Goal: Transaction & Acquisition: Purchase product/service

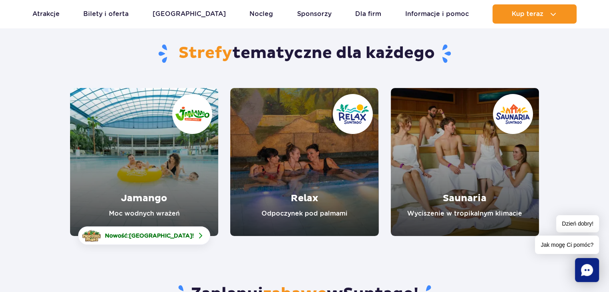
scroll to position [87, 0]
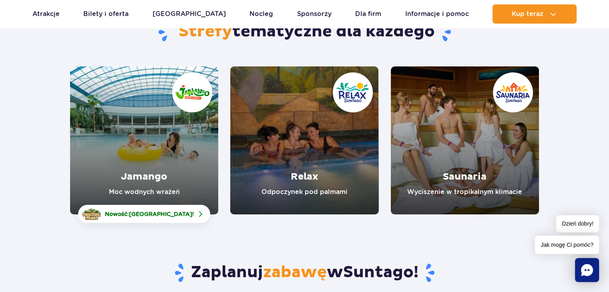
click at [171, 154] on link "Jamango" at bounding box center [144, 140] width 148 height 148
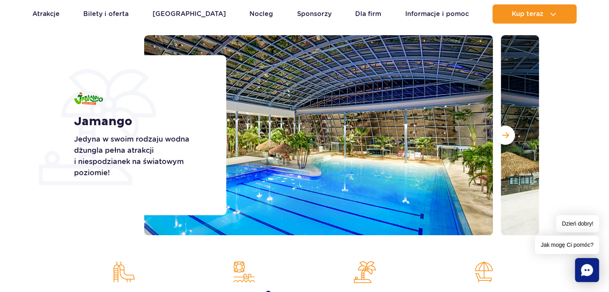
scroll to position [97, 0]
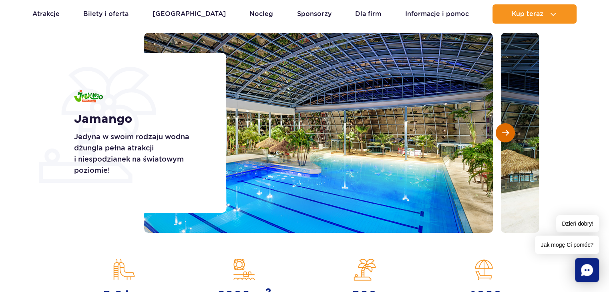
click at [508, 140] on button "Następny slajd" at bounding box center [505, 132] width 19 height 19
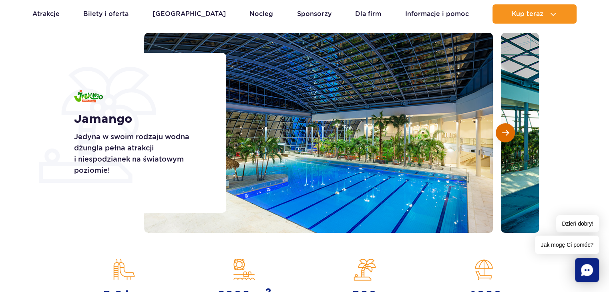
click at [508, 140] on button "Następny slajd" at bounding box center [505, 132] width 19 height 19
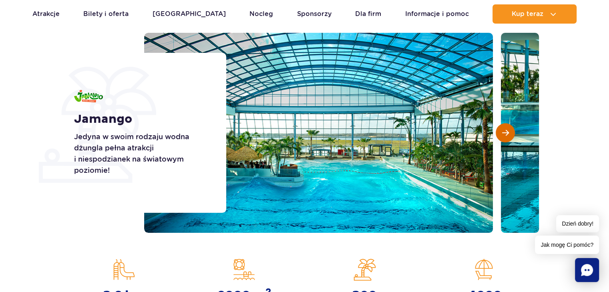
click at [508, 140] on button "Następny slajd" at bounding box center [505, 132] width 19 height 19
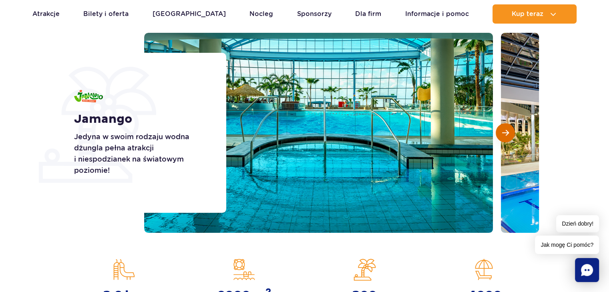
click at [508, 140] on button "Następny slajd" at bounding box center [505, 132] width 19 height 19
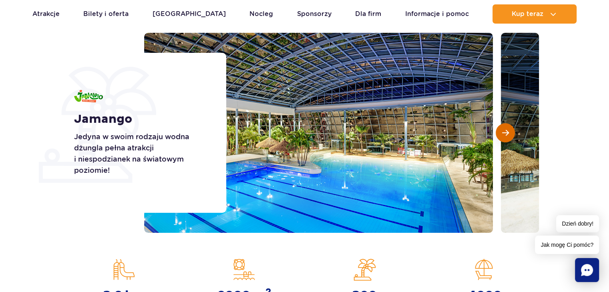
click at [508, 140] on button "Następny slajd" at bounding box center [505, 132] width 19 height 19
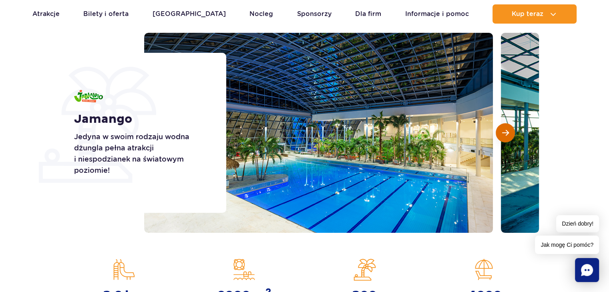
click at [508, 140] on button "Następny slajd" at bounding box center [505, 132] width 19 height 19
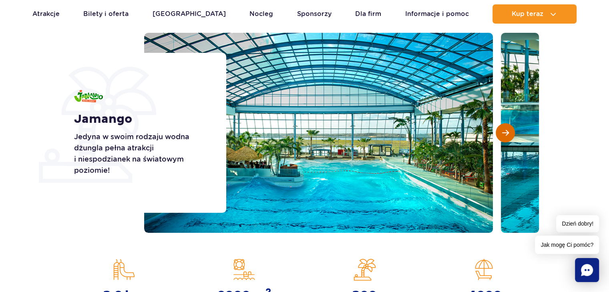
click at [508, 140] on button "Następny slajd" at bounding box center [505, 132] width 19 height 19
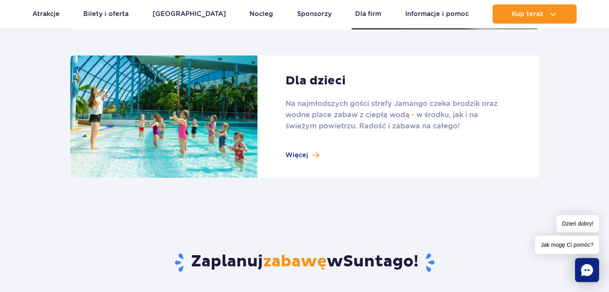
scroll to position [1123, 0]
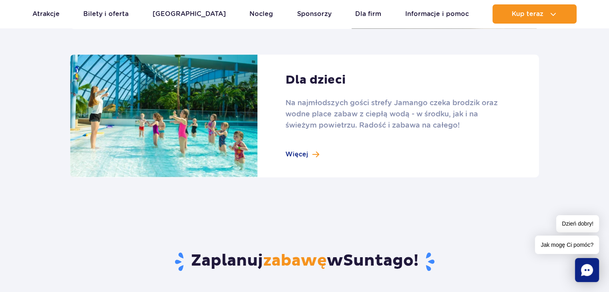
click at [309, 156] on link at bounding box center [304, 115] width 469 height 123
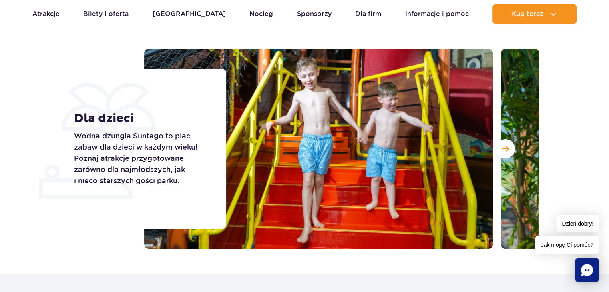
scroll to position [66, 0]
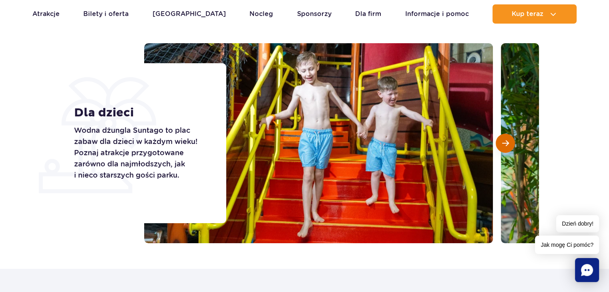
click at [504, 140] on span "Następny slajd" at bounding box center [505, 143] width 7 height 7
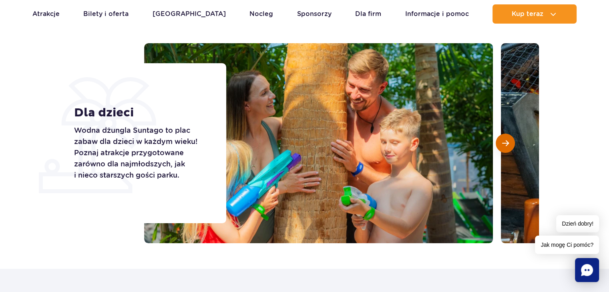
click at [504, 140] on span "Następny slajd" at bounding box center [505, 143] width 7 height 7
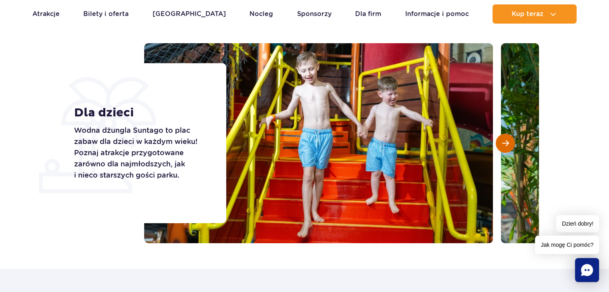
click at [504, 140] on span "Następny slajd" at bounding box center [505, 143] width 7 height 7
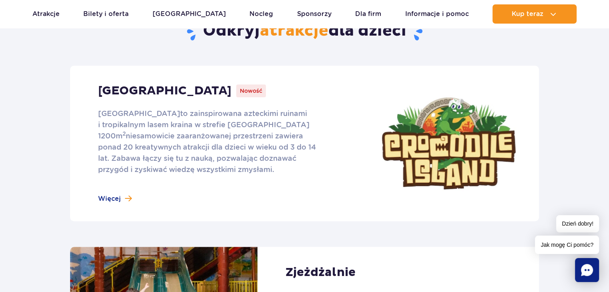
scroll to position [354, 0]
click at [218, 143] on link at bounding box center [304, 144] width 469 height 156
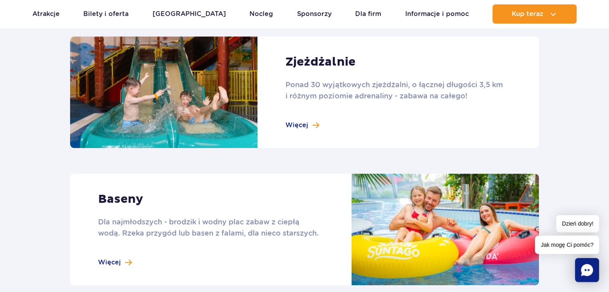
scroll to position [687, 0]
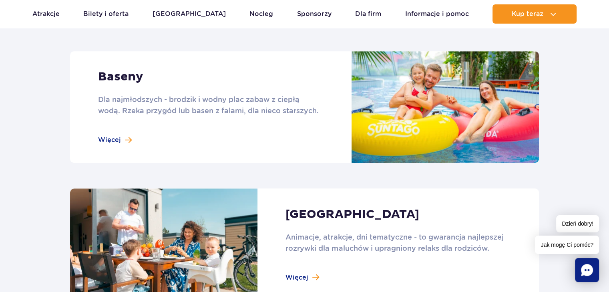
click at [122, 139] on link at bounding box center [304, 107] width 469 height 112
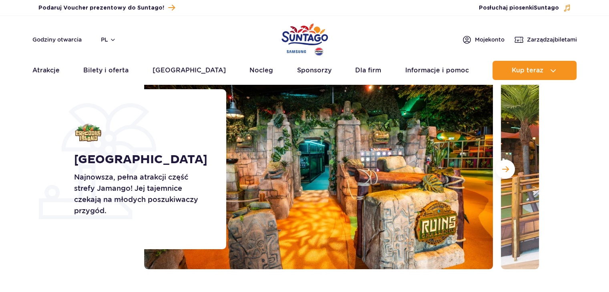
scroll to position [59, 0]
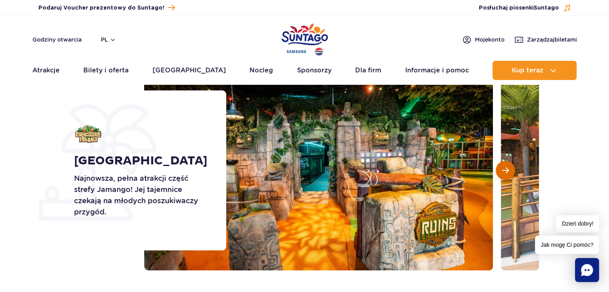
click at [508, 166] on button "Następny slajd" at bounding box center [505, 170] width 19 height 19
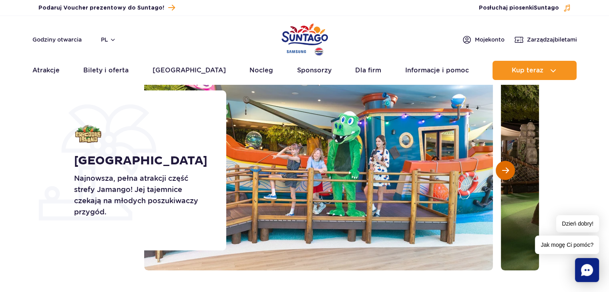
click at [508, 166] on button "Następny slajd" at bounding box center [505, 170] width 19 height 19
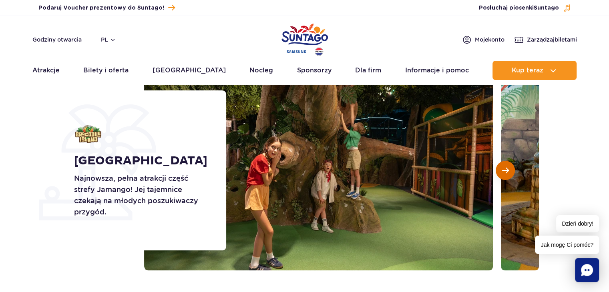
click at [508, 166] on button "Następny slajd" at bounding box center [505, 170] width 19 height 19
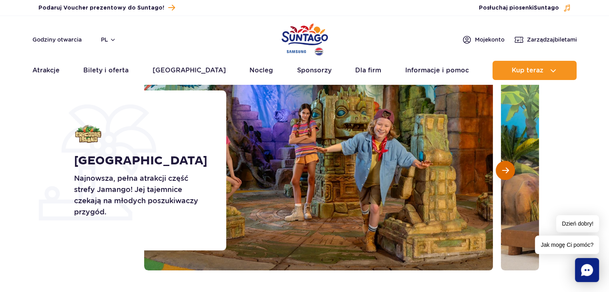
click at [508, 166] on button "Następny slajd" at bounding box center [505, 170] width 19 height 19
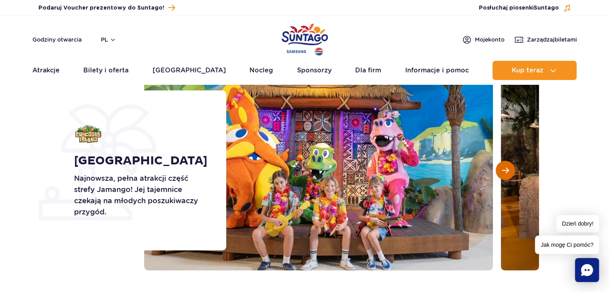
click at [508, 166] on button "Następny slajd" at bounding box center [505, 170] width 19 height 19
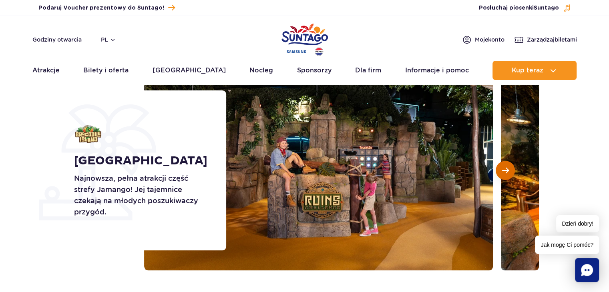
click at [508, 166] on button "Następny slajd" at bounding box center [505, 170] width 19 height 19
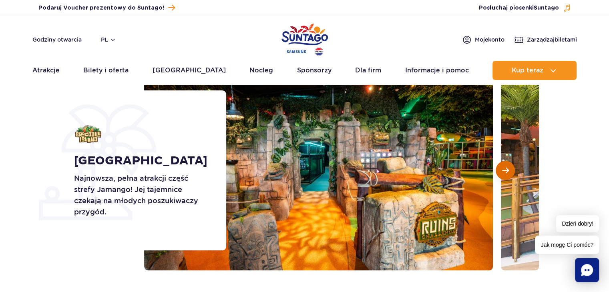
click at [508, 166] on button "Następny slajd" at bounding box center [505, 170] width 19 height 19
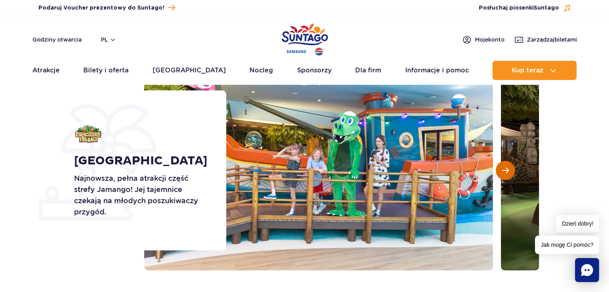
click at [508, 166] on button "Następny slajd" at bounding box center [505, 170] width 19 height 19
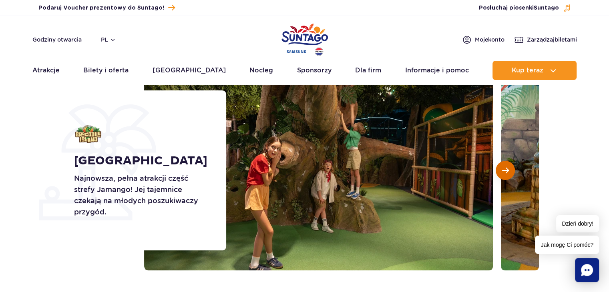
click at [508, 166] on button "Następny slajd" at bounding box center [505, 170] width 19 height 19
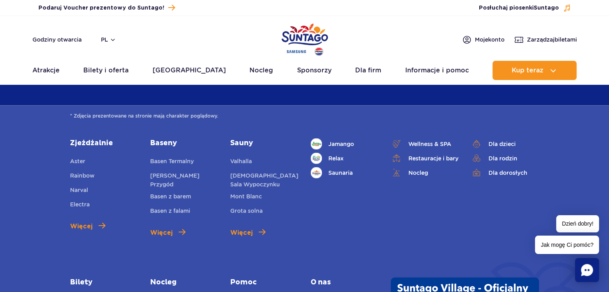
scroll to position [2045, 0]
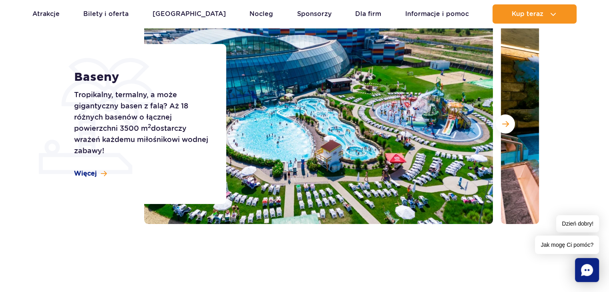
scroll to position [108, 0]
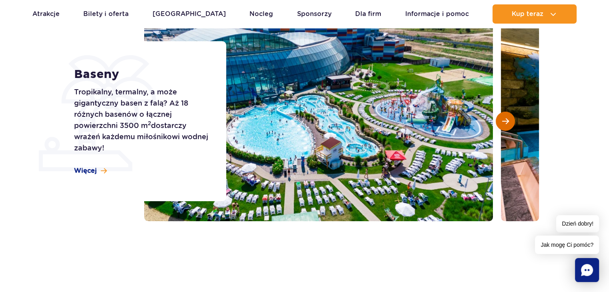
click at [506, 121] on span "Następny slajd" at bounding box center [505, 121] width 7 height 7
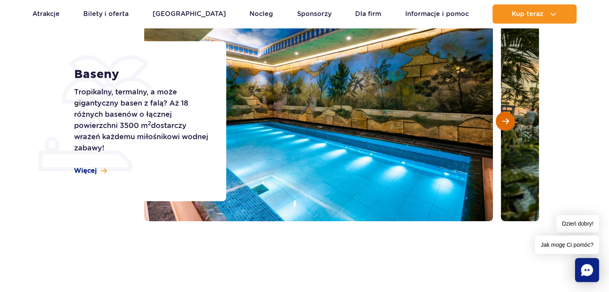
click at [506, 121] on span "Następny slajd" at bounding box center [505, 121] width 7 height 7
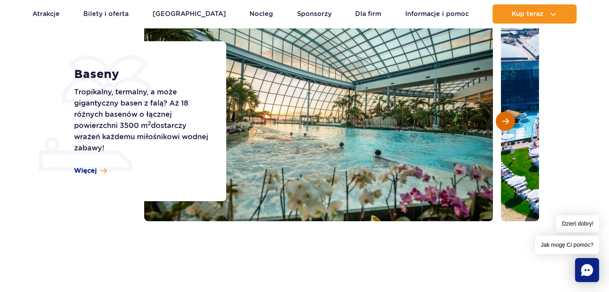
click at [506, 121] on span "Następny slajd" at bounding box center [505, 121] width 7 height 7
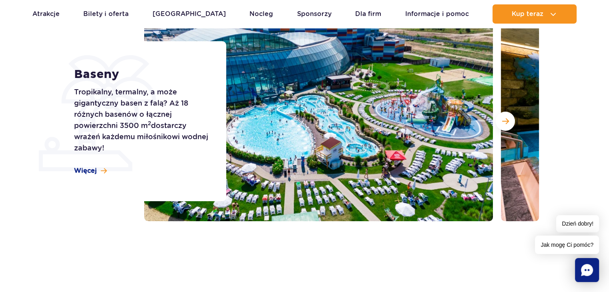
click at [508, 123] on div at bounding box center [341, 121] width 395 height 200
click at [508, 123] on span "Następny slajd" at bounding box center [505, 121] width 7 height 7
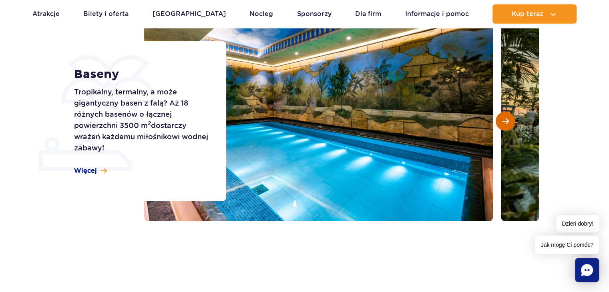
click at [508, 123] on span "Następny slajd" at bounding box center [505, 121] width 7 height 7
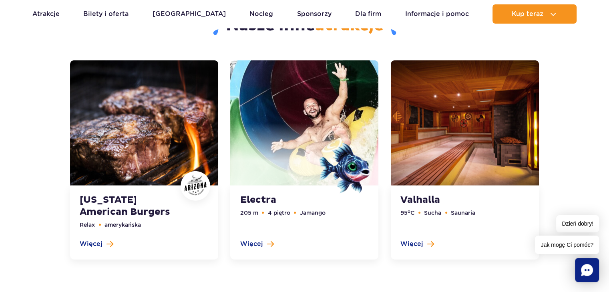
scroll to position [1870, 0]
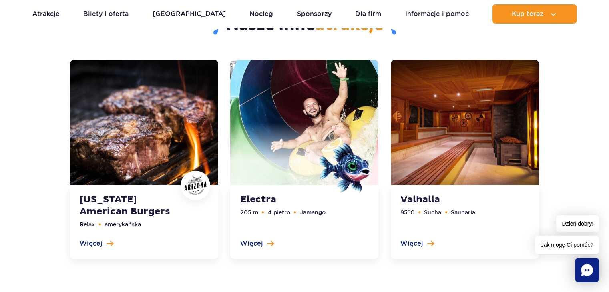
click at [264, 193] on link at bounding box center [304, 160] width 148 height 200
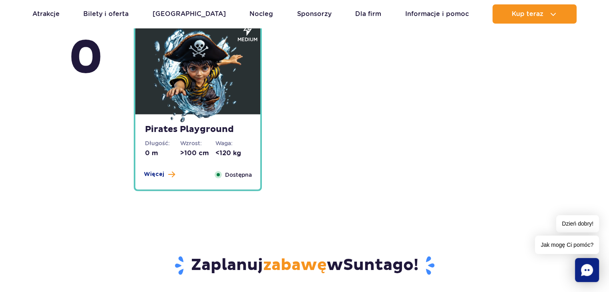
scroll to position [2264, 0]
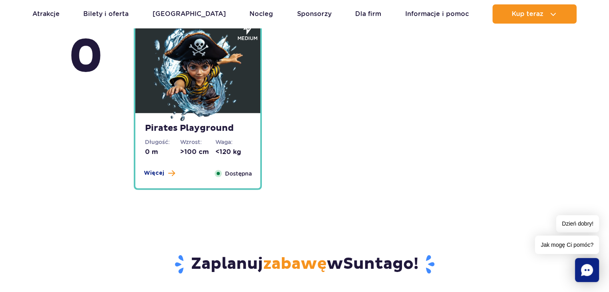
click at [228, 121] on img at bounding box center [198, 75] width 96 height 96
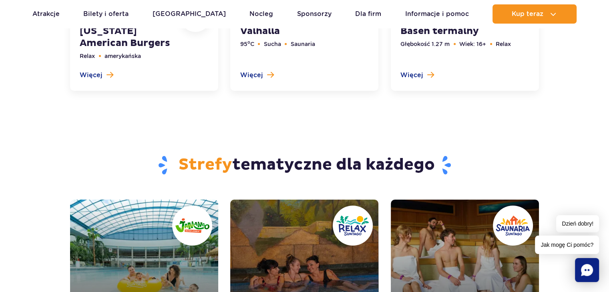
scroll to position [3045, 0]
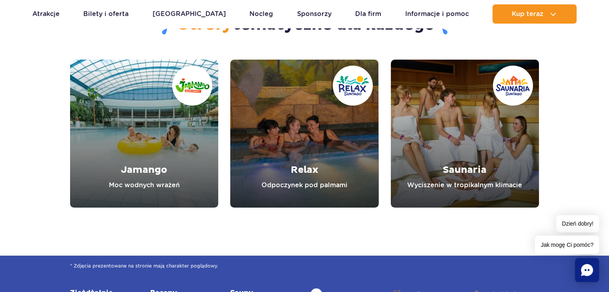
click at [174, 141] on link "Jamango" at bounding box center [144, 134] width 148 height 148
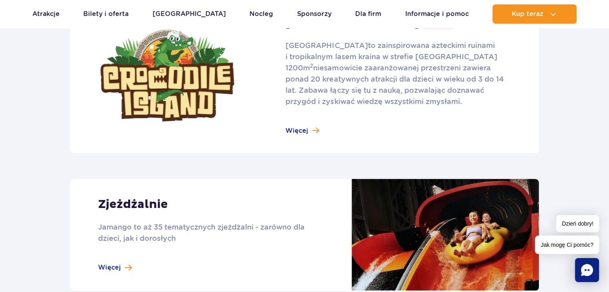
scroll to position [589, 0]
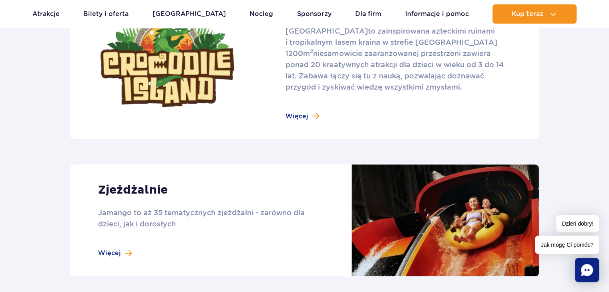
click at [305, 111] on link at bounding box center [304, 61] width 469 height 156
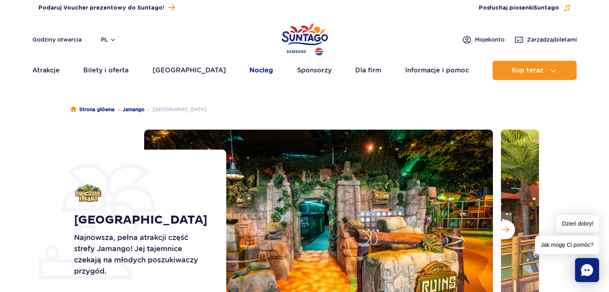
click at [249, 68] on link "Nocleg" at bounding box center [261, 70] width 24 height 19
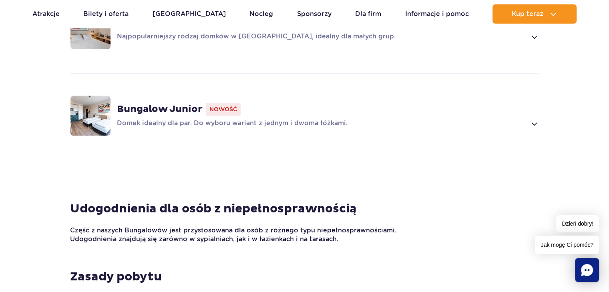
scroll to position [710, 0]
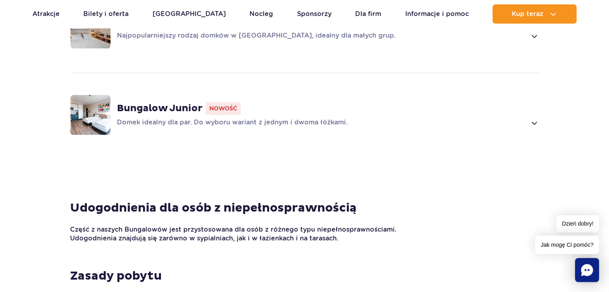
click at [314, 118] on p "Domek idealny dla par. Do wyboru wariant z jednym i dwoma łóżkami." at bounding box center [322, 123] width 410 height 10
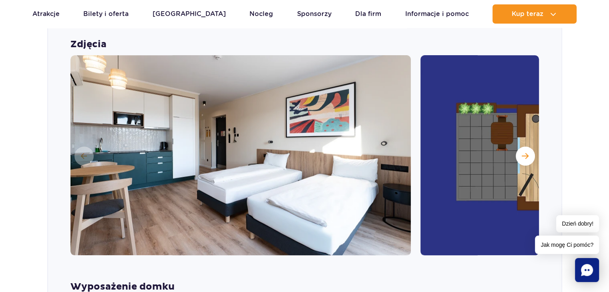
scroll to position [831, 0]
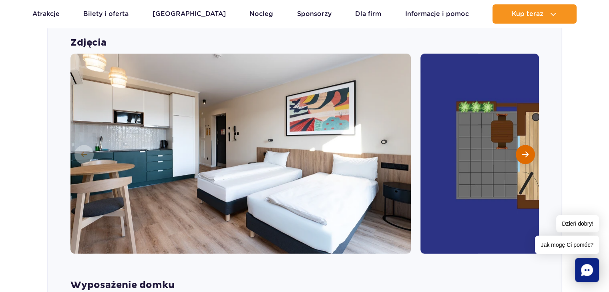
click at [522, 151] on span "Następny slajd" at bounding box center [525, 154] width 7 height 7
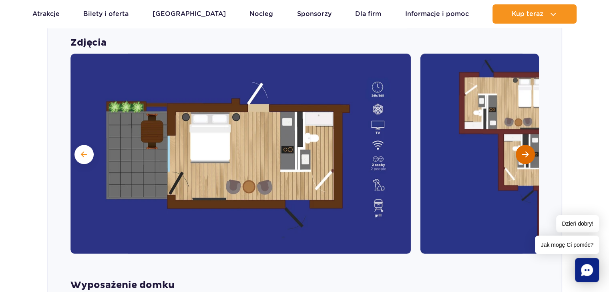
click at [522, 151] on span "Następny slajd" at bounding box center [525, 154] width 7 height 7
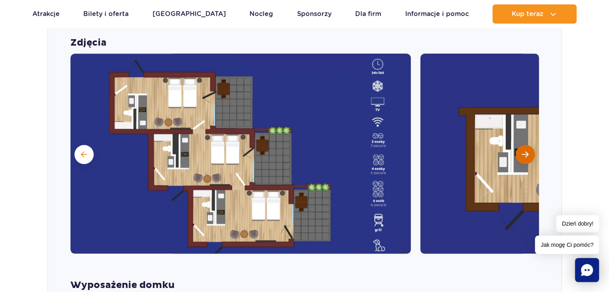
click at [522, 151] on span "Następny slajd" at bounding box center [525, 154] width 7 height 7
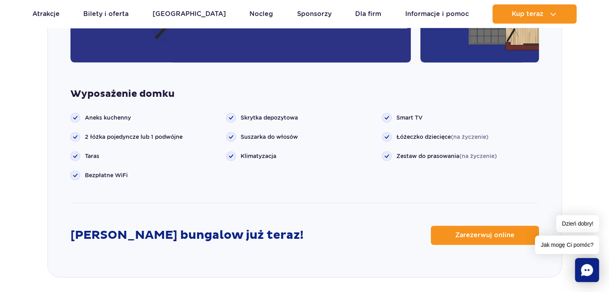
scroll to position [1057, 0]
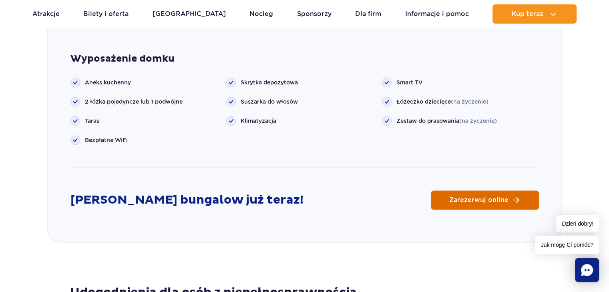
click at [500, 191] on link "Zarezerwuj online" at bounding box center [485, 200] width 108 height 19
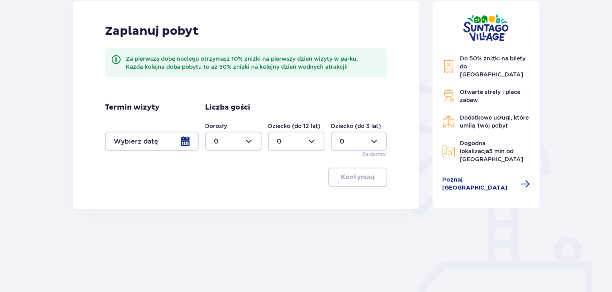
scroll to position [114, 0]
click at [188, 143] on div at bounding box center [152, 140] width 94 height 19
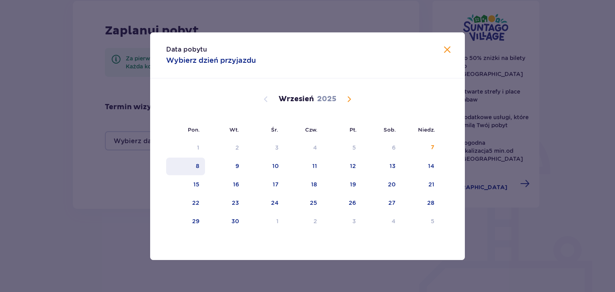
click at [200, 167] on div "8" at bounding box center [185, 167] width 39 height 18
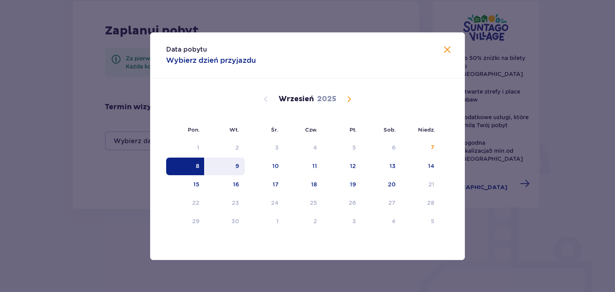
click at [233, 164] on div "9" at bounding box center [225, 167] width 40 height 18
type input "[DATE] - [DATE]"
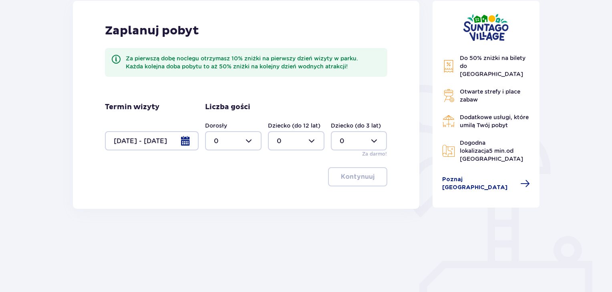
click at [244, 138] on div at bounding box center [233, 140] width 56 height 19
click at [226, 199] on div "2" at bounding box center [233, 199] width 39 height 9
type input "2"
click at [381, 145] on div at bounding box center [359, 140] width 56 height 19
click at [343, 181] on div "1" at bounding box center [358, 182] width 39 height 9
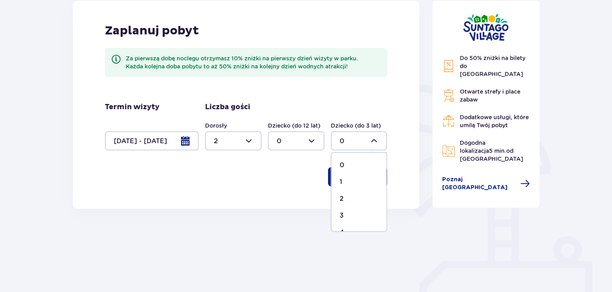
type input "1"
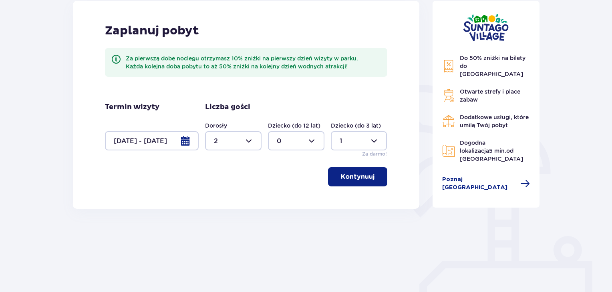
click at [343, 181] on p "Kontynuuj" at bounding box center [358, 177] width 34 height 9
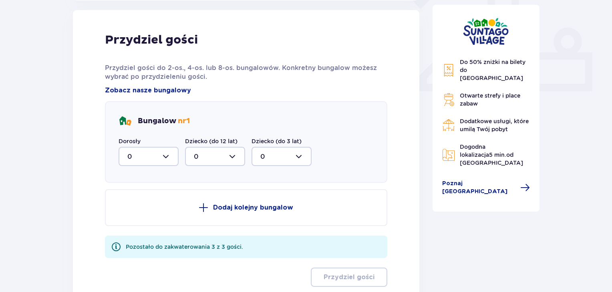
scroll to position [323, 0]
click at [171, 154] on div at bounding box center [148, 156] width 60 height 19
click at [145, 216] on div "2" at bounding box center [148, 214] width 42 height 9
type input "2"
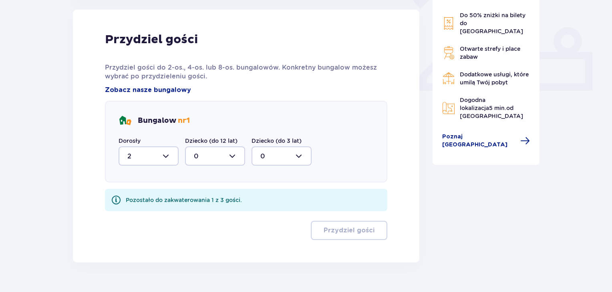
click at [279, 154] on div at bounding box center [281, 156] width 60 height 19
click at [277, 197] on div "1" at bounding box center [281, 197] width 42 height 9
type input "1"
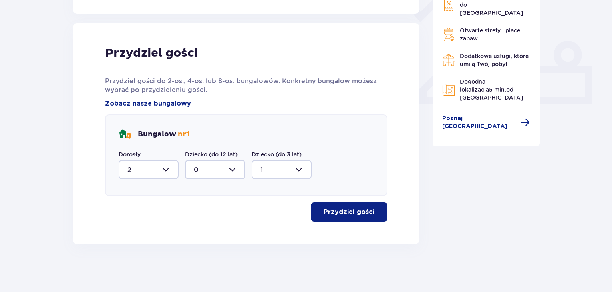
click at [341, 217] on button "Przydziel gości" at bounding box center [349, 212] width 76 height 19
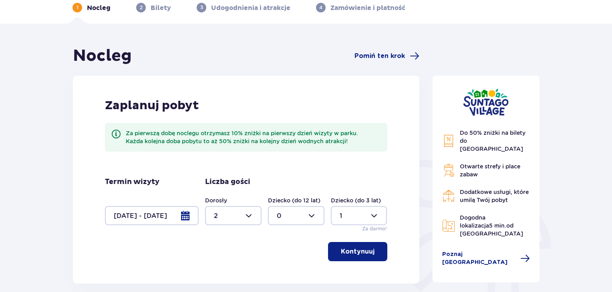
scroll to position [0, 0]
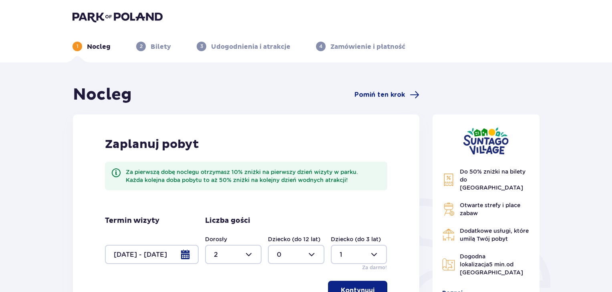
click at [104, 13] on img at bounding box center [117, 16] width 90 height 11
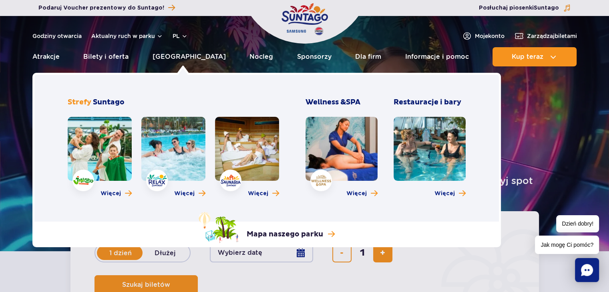
click at [98, 158] on link at bounding box center [100, 149] width 64 height 64
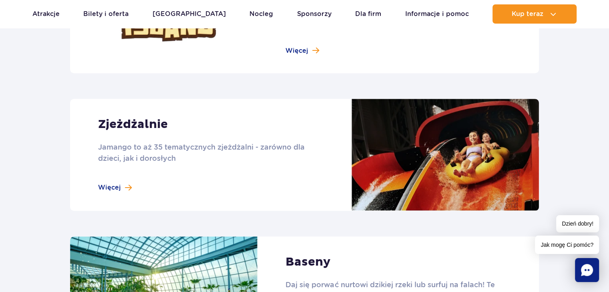
scroll to position [656, 0]
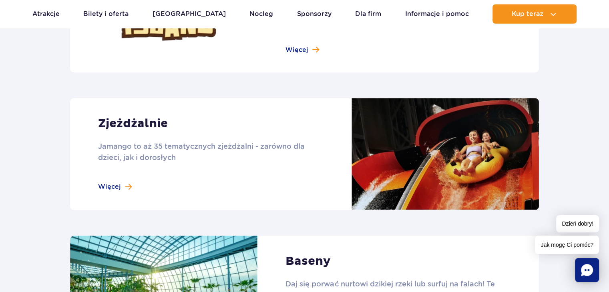
click at [122, 187] on link at bounding box center [304, 154] width 469 height 112
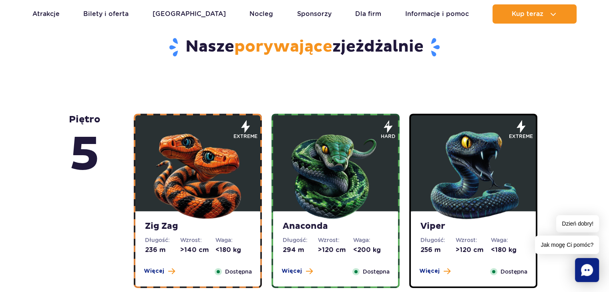
scroll to position [482, 0]
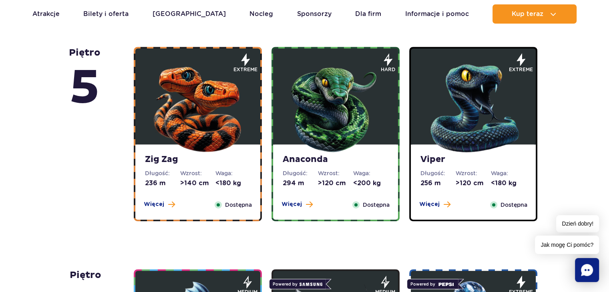
click at [223, 112] on img at bounding box center [198, 106] width 96 height 96
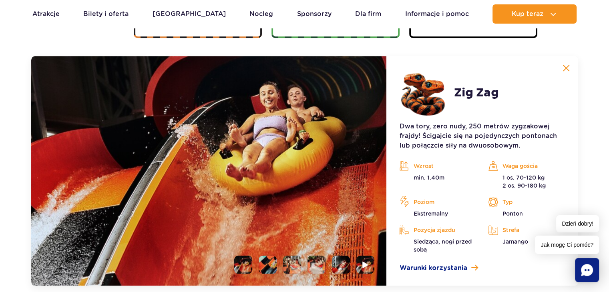
scroll to position [673, 0]
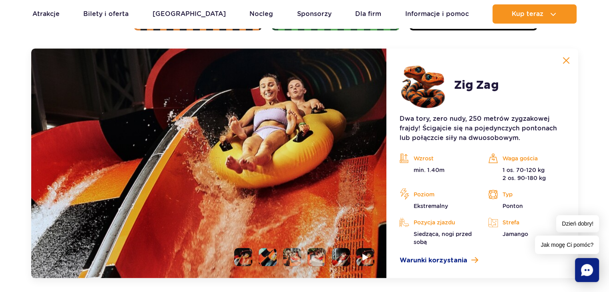
click at [223, 112] on div "Zig Zag Długość: 236 m Wzrost: >140 cm Waga: <180 kg Więcej Zamknij Dostępna ex…" at bounding box center [198, 67] width 138 height 422
click at [263, 257] on li at bounding box center [268, 257] width 18 height 18
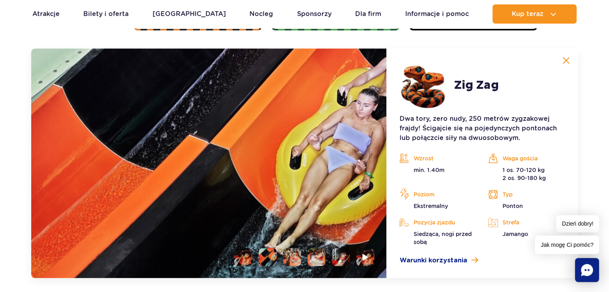
click at [285, 262] on li at bounding box center [292, 257] width 18 height 18
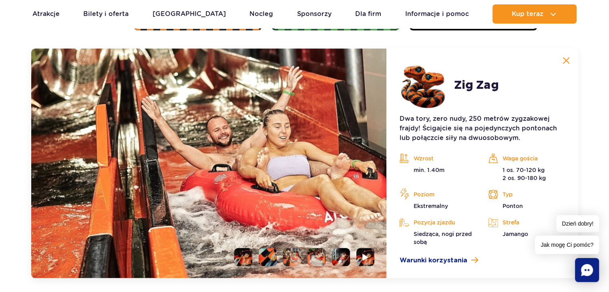
click at [303, 267] on img at bounding box center [208, 163] width 355 height 230
click at [308, 265] on li at bounding box center [316, 257] width 18 height 18
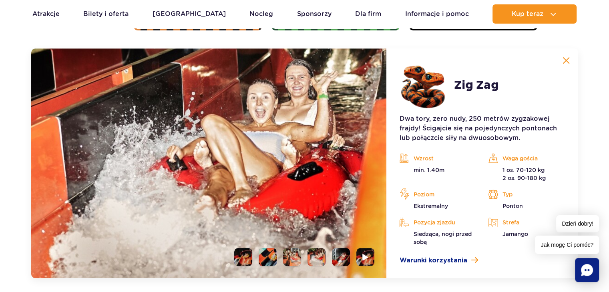
click at [346, 260] on li at bounding box center [341, 257] width 18 height 18
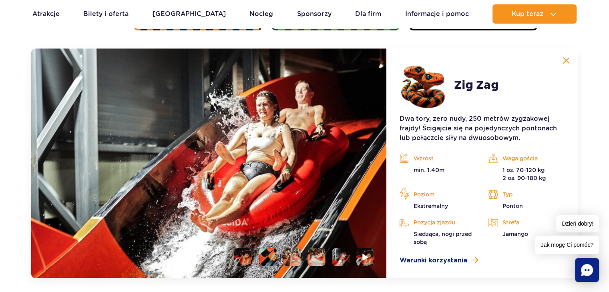
click at [378, 265] on img at bounding box center [208, 163] width 355 height 230
click at [372, 262] on li at bounding box center [365, 257] width 18 height 18
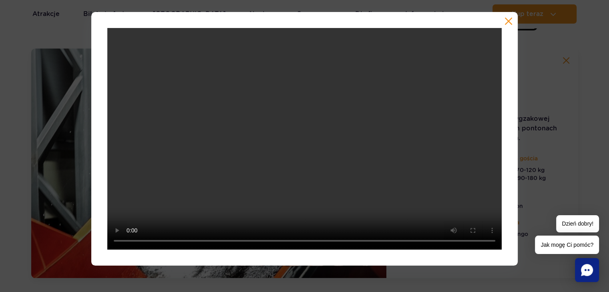
click at [507, 20] on button "button" at bounding box center [508, 21] width 8 height 8
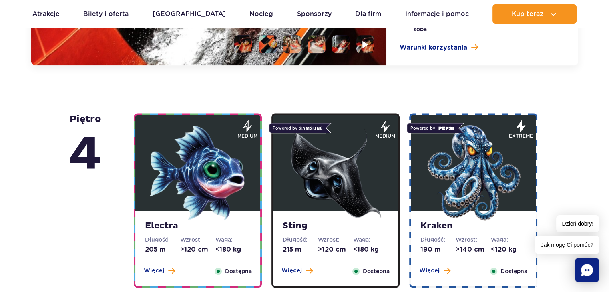
scroll to position [887, 0]
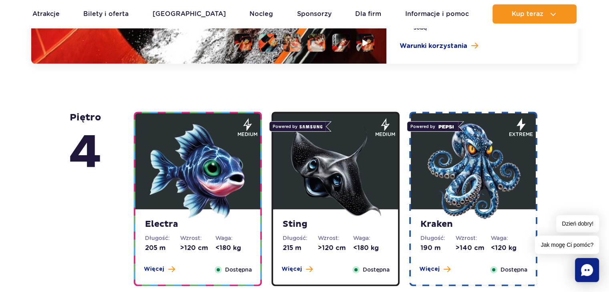
click at [332, 201] on img at bounding box center [335, 171] width 96 height 96
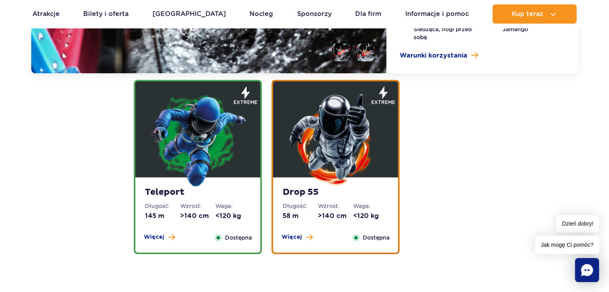
scroll to position [1110, 0]
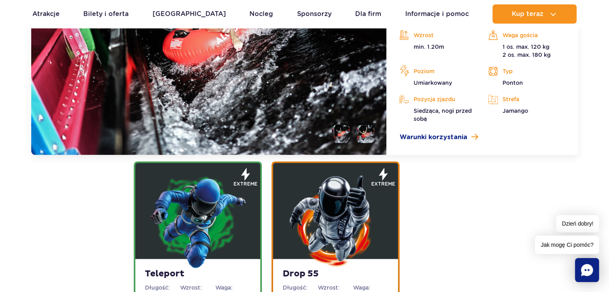
click at [358, 191] on img at bounding box center [335, 221] width 96 height 96
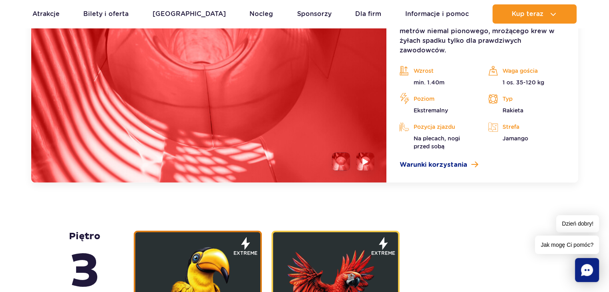
scroll to position [1188, 0]
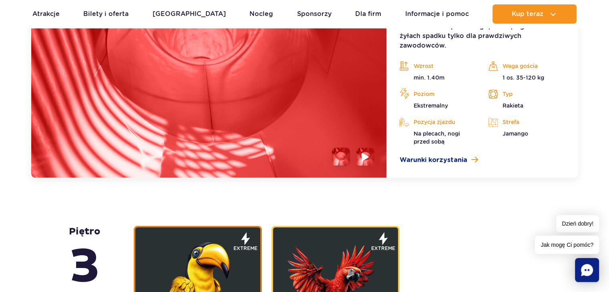
click at [365, 160] on img at bounding box center [366, 156] width 8 height 9
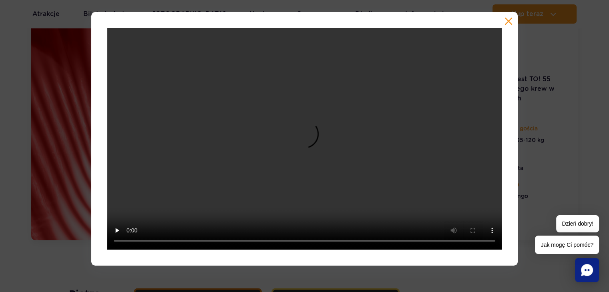
scroll to position [1127, 0]
click at [508, 22] on button "button" at bounding box center [508, 21] width 8 height 8
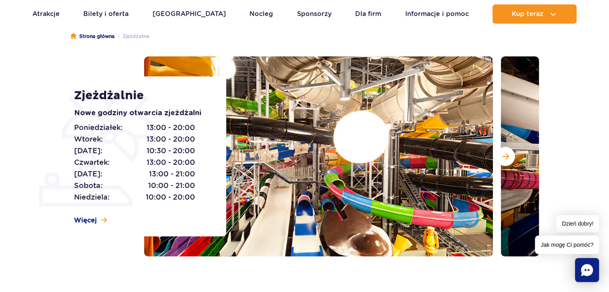
scroll to position [66, 0]
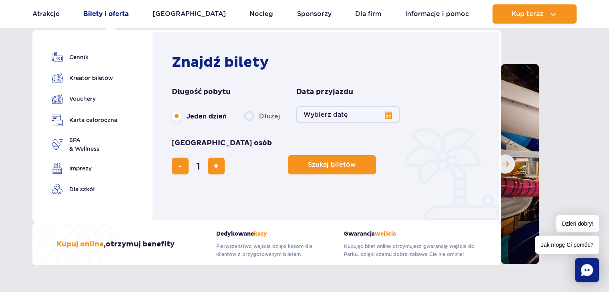
click at [111, 11] on link "Bilety i oferta" at bounding box center [105, 13] width 45 height 19
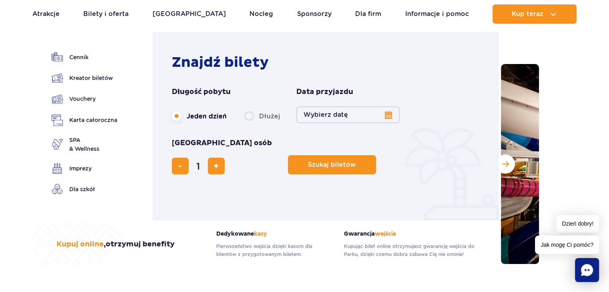
click at [367, 112] on button "Wybierz datę" at bounding box center [347, 114] width 103 height 17
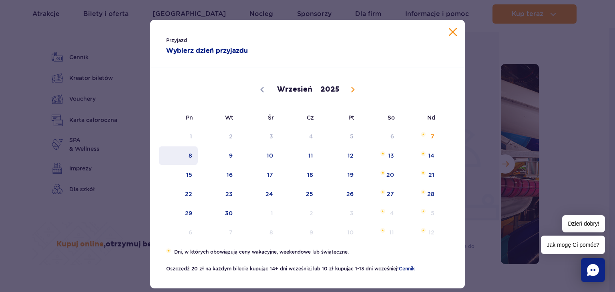
click at [187, 158] on span "8" at bounding box center [178, 156] width 40 height 18
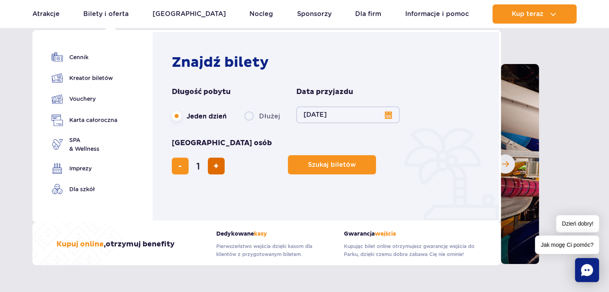
click at [219, 166] on span "dodaj bilet" at bounding box center [215, 166] width 5 height 0
type input "2"
click at [219, 166] on span "dodaj bilet" at bounding box center [215, 166] width 5 height 0
type input "3"
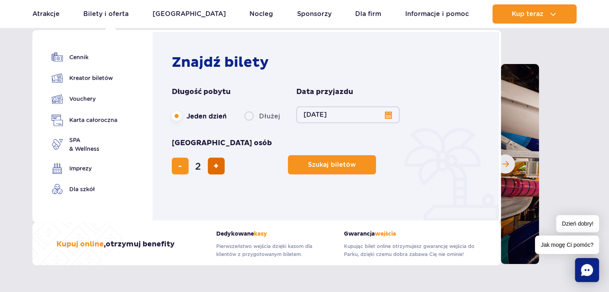
type input "3"
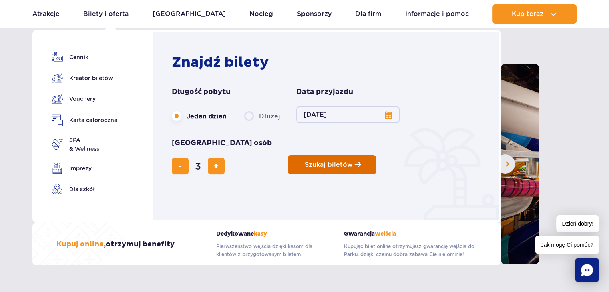
click at [305, 161] on span "Szukaj biletów" at bounding box center [329, 164] width 48 height 7
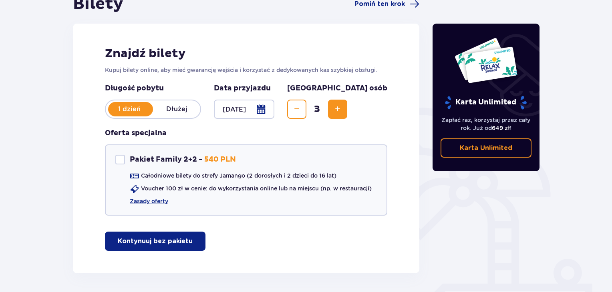
scroll to position [120, 0]
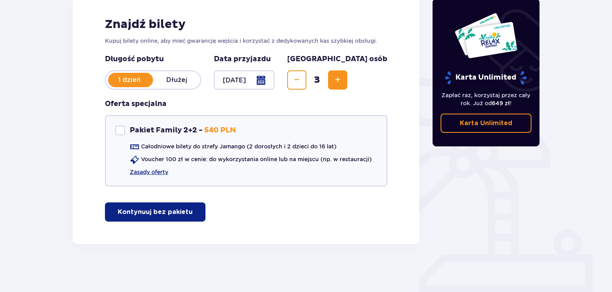
click at [171, 210] on p "Kontynuuj bez pakietu" at bounding box center [155, 212] width 75 height 9
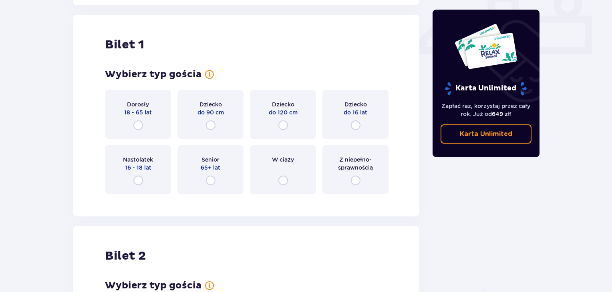
scroll to position [364, 0]
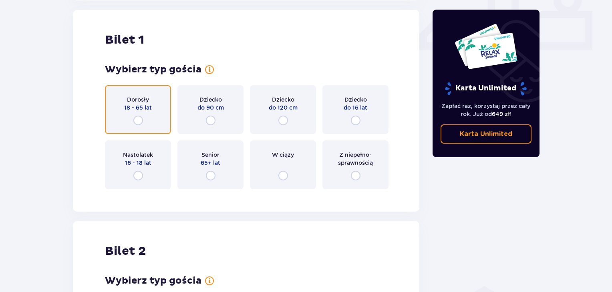
click at [141, 121] on input "radio" at bounding box center [138, 121] width 10 height 10
radio input "true"
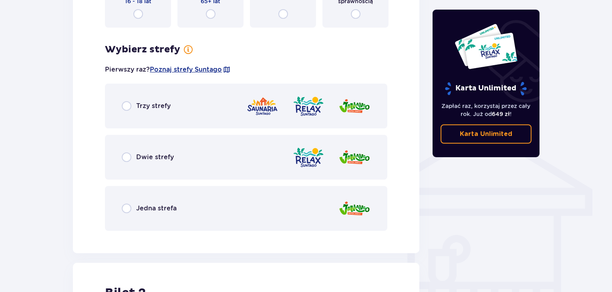
scroll to position [526, 0]
click at [124, 201] on div "Jedna strefa" at bounding box center [246, 208] width 282 height 45
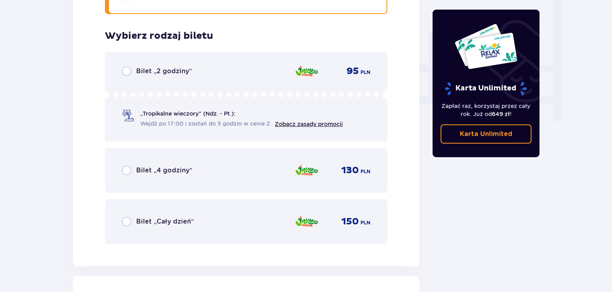
scroll to position [742, 0]
click at [145, 167] on p "Bilet „4 godziny”" at bounding box center [164, 171] width 56 height 9
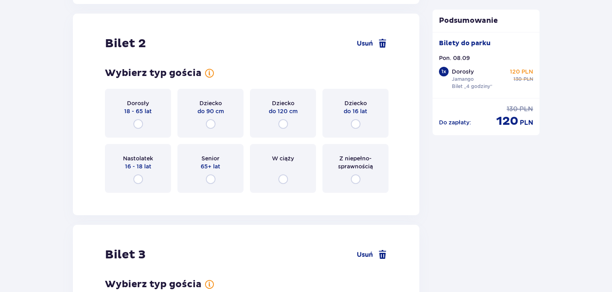
scroll to position [1008, 0]
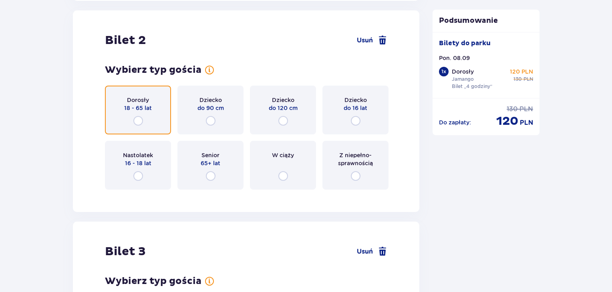
click at [137, 119] on input "radio" at bounding box center [138, 121] width 10 height 10
radio input "true"
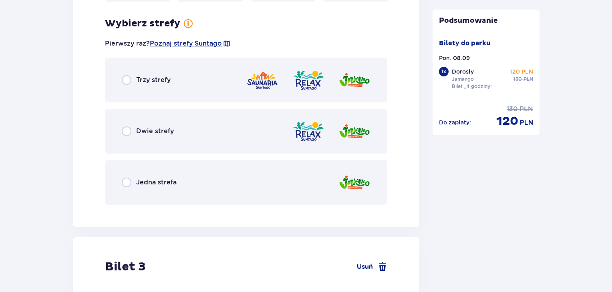
scroll to position [1204, 0]
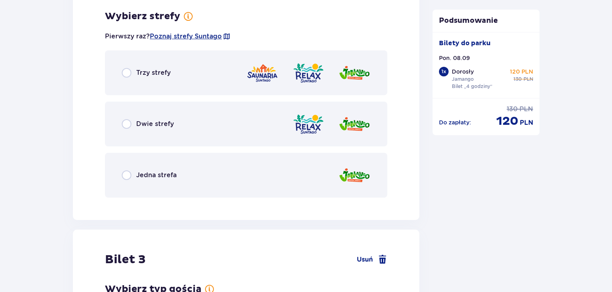
click at [135, 178] on div "Jedna strefa" at bounding box center [149, 176] width 55 height 10
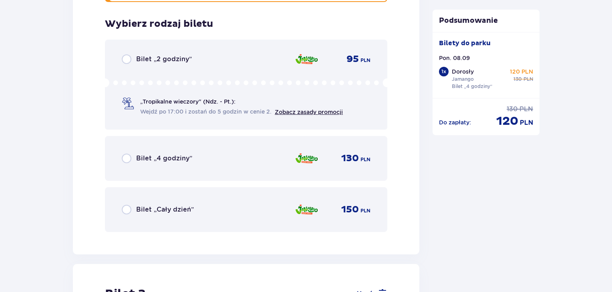
scroll to position [1407, 0]
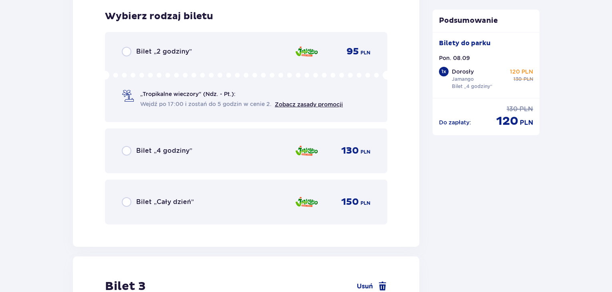
click at [140, 152] on p "Bilet „4 godziny”" at bounding box center [164, 151] width 56 height 9
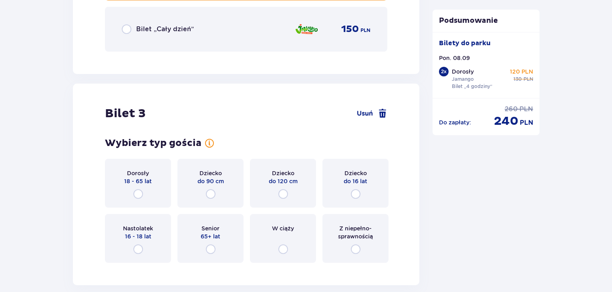
scroll to position [1653, 0]
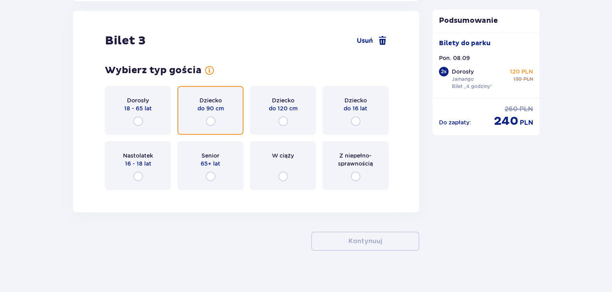
click at [211, 118] on input "radio" at bounding box center [211, 121] width 10 height 10
radio input "true"
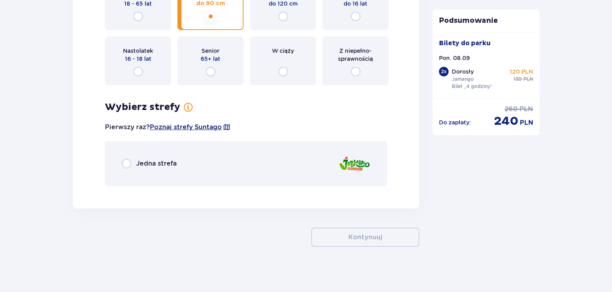
scroll to position [1760, 0]
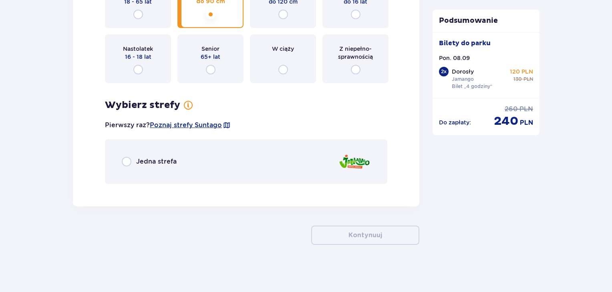
click at [175, 159] on p "Jedna strefa" at bounding box center [156, 161] width 40 height 9
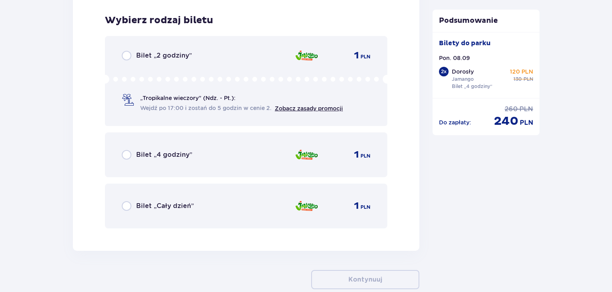
scroll to position [1949, 0]
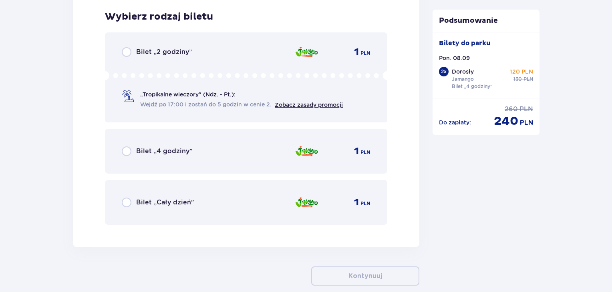
click at [161, 149] on p "Bilet „4 godziny”" at bounding box center [164, 151] width 56 height 9
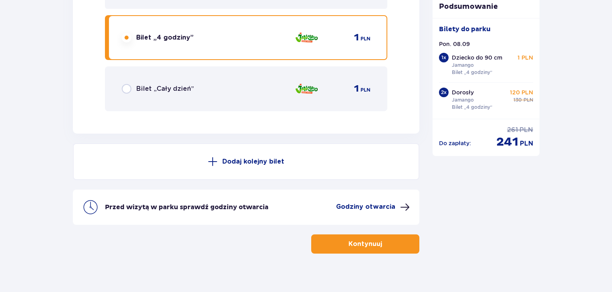
scroll to position [2071, 0]
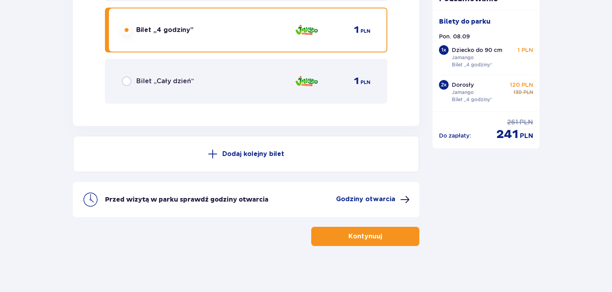
click at [373, 238] on p "Kontynuuj" at bounding box center [365, 236] width 34 height 9
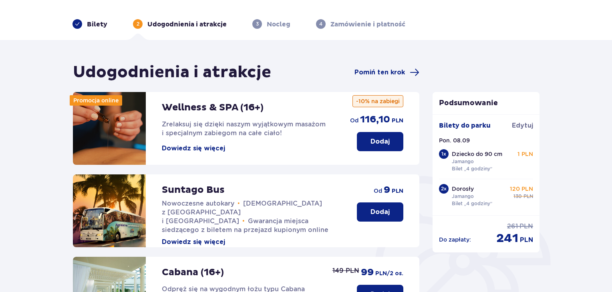
scroll to position [24, 0]
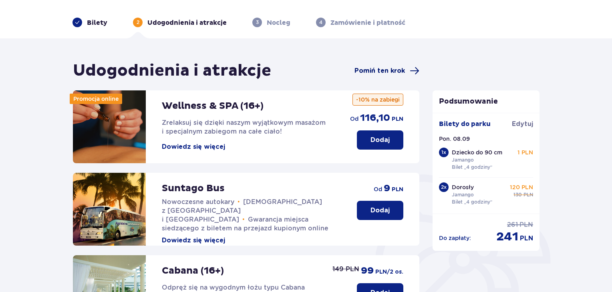
click at [398, 68] on span "Pomiń ten krok" at bounding box center [379, 70] width 50 height 9
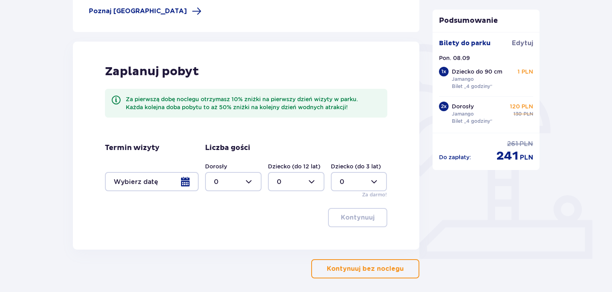
scroll to position [172, 0]
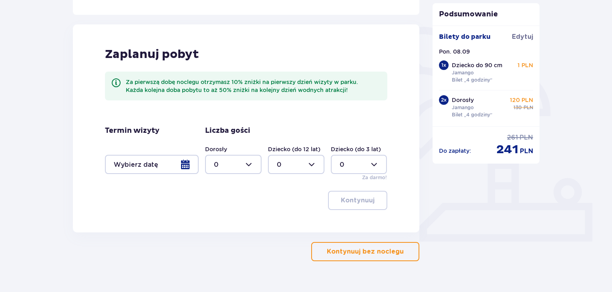
click at [373, 255] on p "Kontynuuj bez noclegu" at bounding box center [365, 251] width 77 height 9
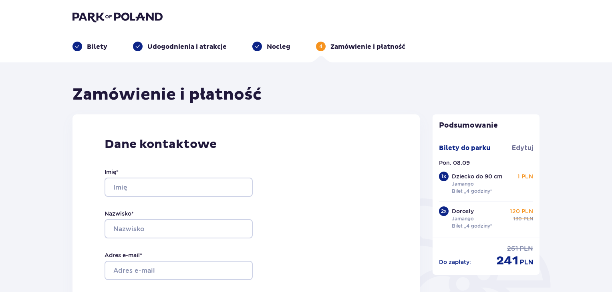
click at [95, 46] on p "Bilety" at bounding box center [97, 46] width 20 height 9
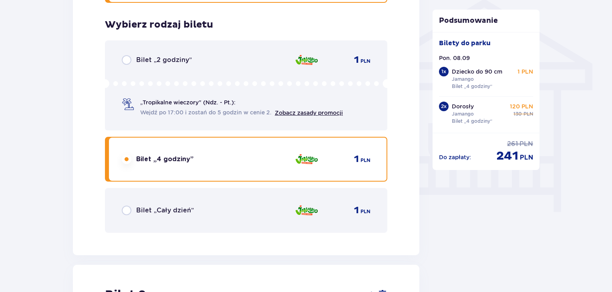
scroll to position [652, 0]
click at [160, 59] on p "Bilet „2 godziny”" at bounding box center [164, 59] width 56 height 9
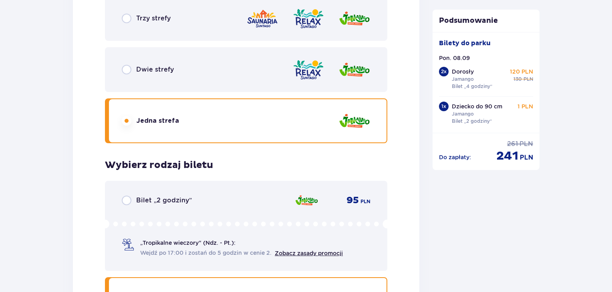
scroll to position [1876, 0]
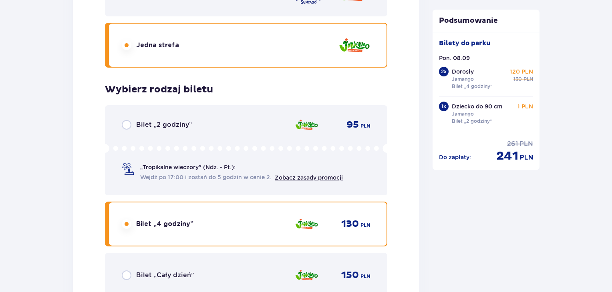
click at [148, 121] on p "Bilet „2 godziny”" at bounding box center [164, 125] width 56 height 9
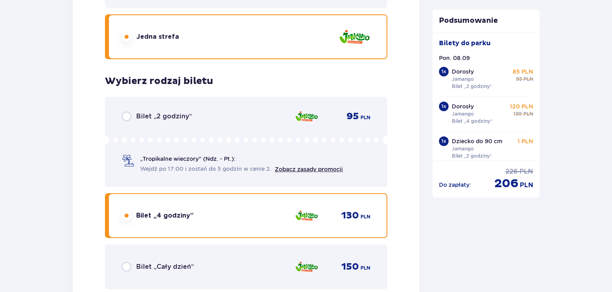
scroll to position [1239, 0]
click at [148, 110] on div "Bilet „2 godziny” 95 PLN „Tropikalne wieczory" (Ndz. - Pt.): Wejdź po 17:00 i z…" at bounding box center [246, 142] width 282 height 90
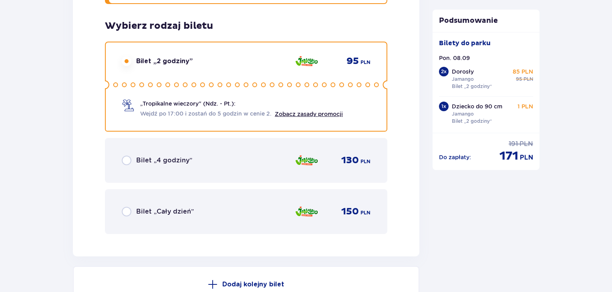
scroll to position [1940, 0]
click at [132, 158] on div "Bilet „4 godziny”" at bounding box center [157, 161] width 70 height 10
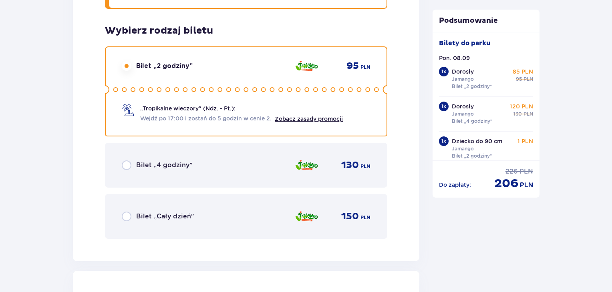
scroll to position [1293, 0]
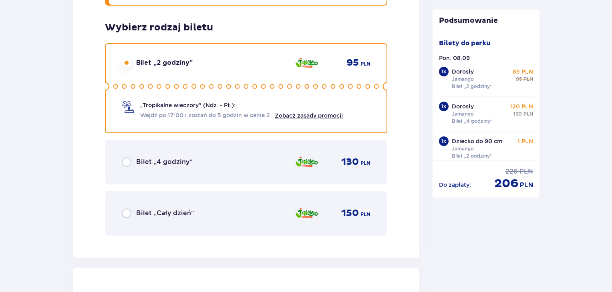
click at [134, 167] on div "Bilet „4 godziny” 130 PLN" at bounding box center [246, 162] width 249 height 17
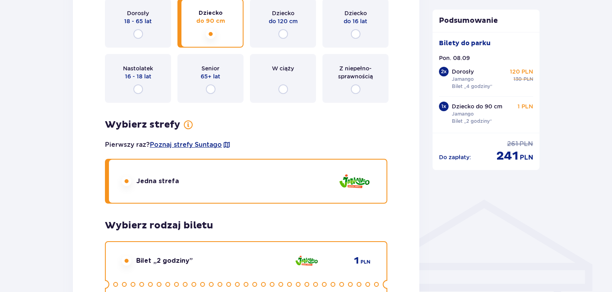
scroll to position [450, 0]
click at [282, 28] on div "Dziecko do 120 cm" at bounding box center [283, 23] width 66 height 49
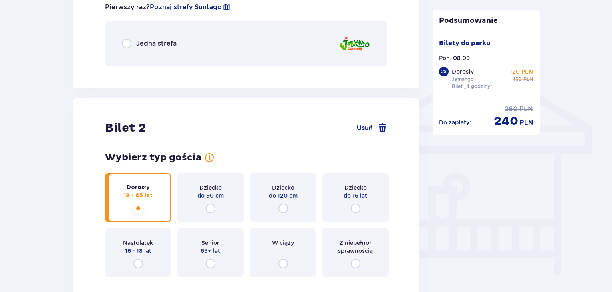
scroll to position [589, 0]
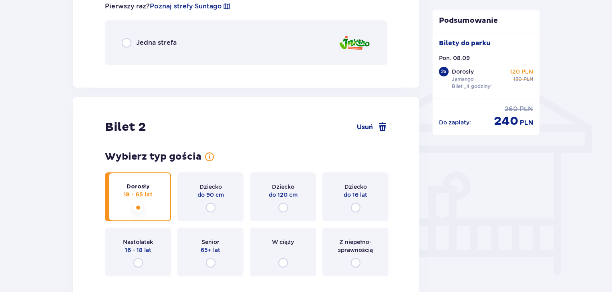
click at [165, 33] on div "Jedna strefa" at bounding box center [246, 42] width 282 height 45
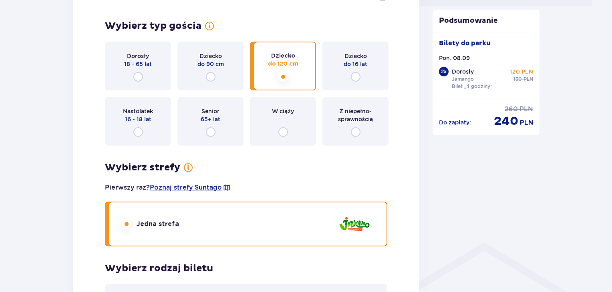
scroll to position [409, 0]
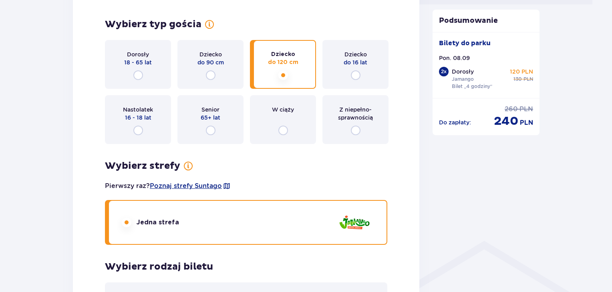
click at [352, 66] on div "Dziecko do 16 lat" at bounding box center [355, 64] width 66 height 49
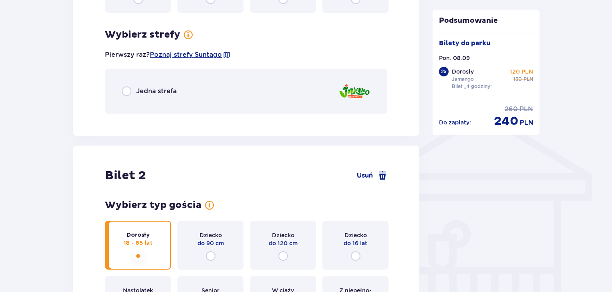
scroll to position [559, 0]
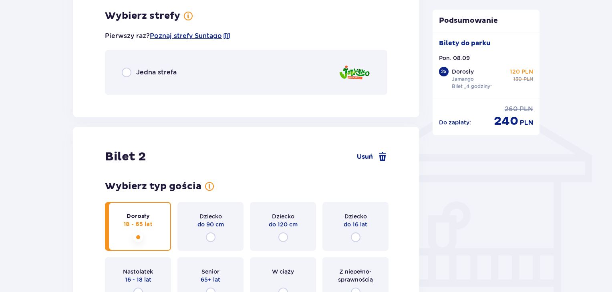
click at [352, 66] on img at bounding box center [354, 72] width 32 height 23
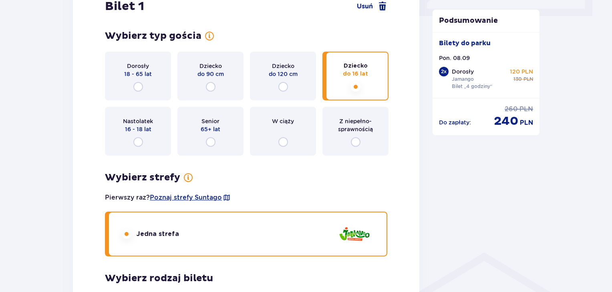
scroll to position [401, 0]
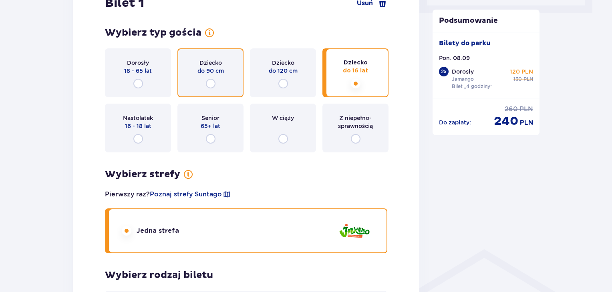
click at [214, 84] on input "radio" at bounding box center [211, 84] width 10 height 10
radio input "true"
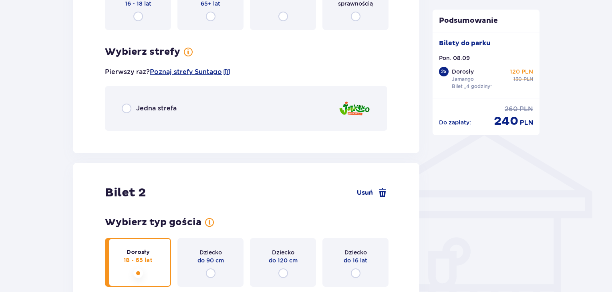
scroll to position [523, 0]
click at [278, 12] on input "radio" at bounding box center [283, 17] width 10 height 10
radio input "true"
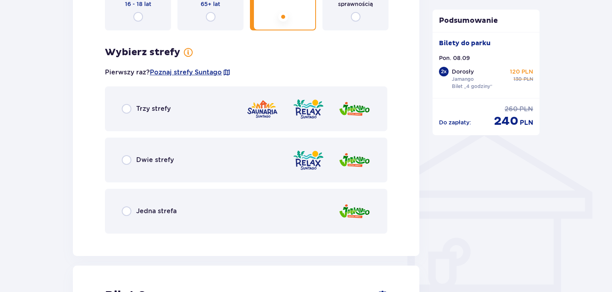
click at [278, 12] on input "radio" at bounding box center [283, 17] width 10 height 10
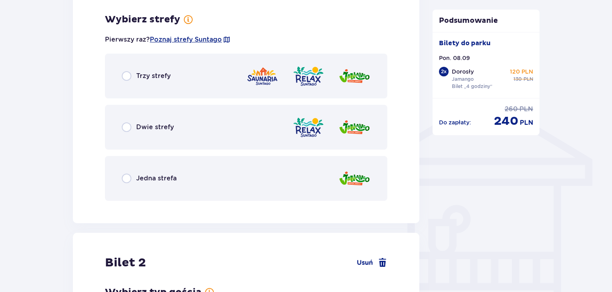
scroll to position [559, 0]
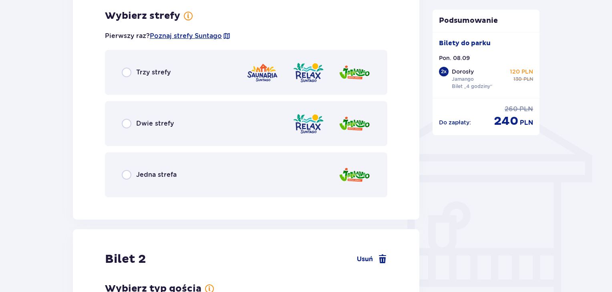
click at [153, 175] on p "Jedna strefa" at bounding box center [156, 175] width 40 height 9
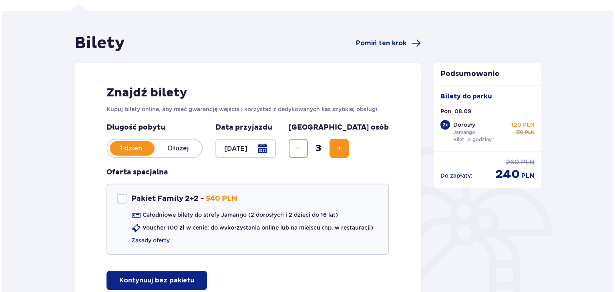
scroll to position [0, 0]
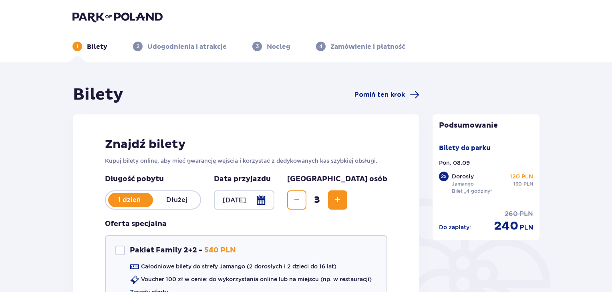
click at [273, 198] on div at bounding box center [244, 200] width 60 height 19
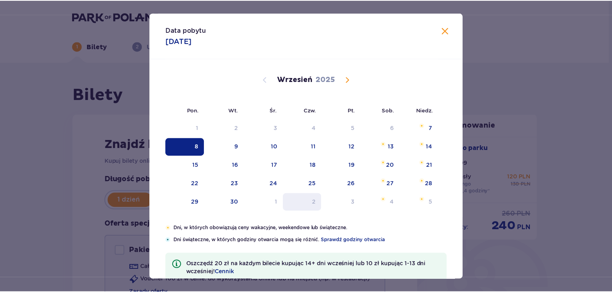
scroll to position [18, 0]
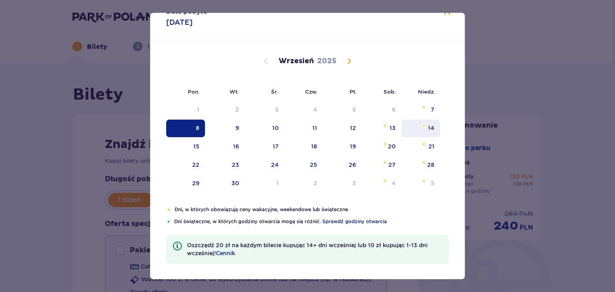
click at [409, 135] on div "14" at bounding box center [420, 129] width 39 height 18
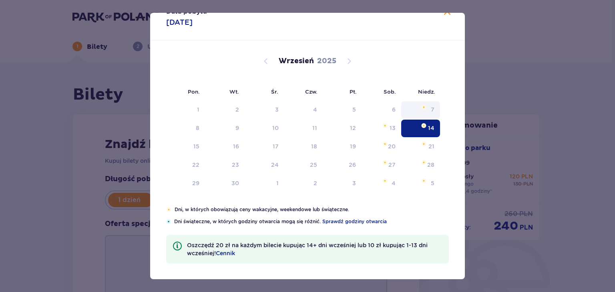
type input "[DATE]"
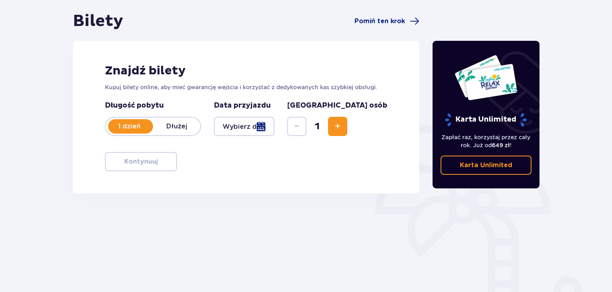
scroll to position [93, 0]
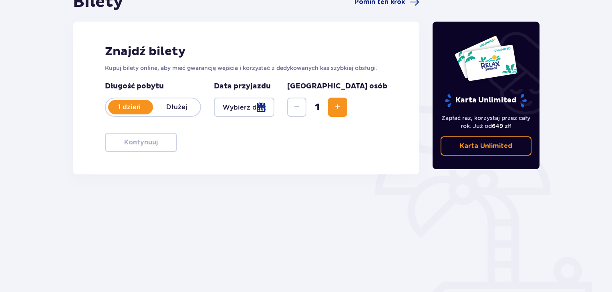
click at [274, 112] on div at bounding box center [244, 107] width 60 height 19
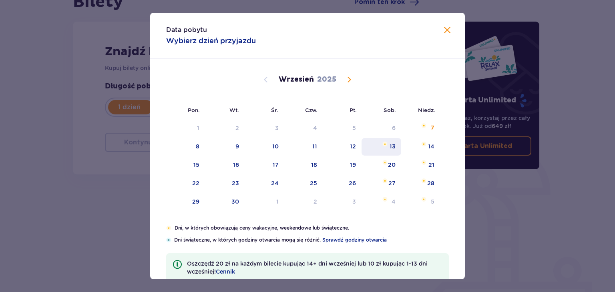
click at [384, 149] on div "13" at bounding box center [382, 147] width 40 height 18
type input "[DATE]"
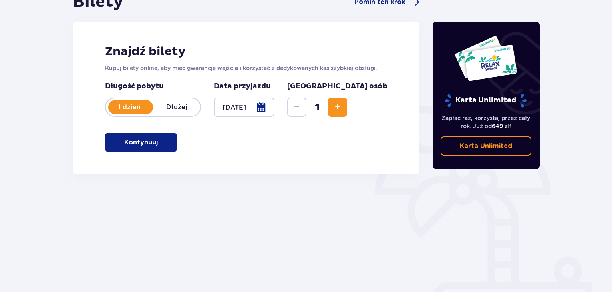
click at [384, 149] on div "Znajdź bilety Kupuj bilety online, aby mieć gwarancję wejścia i korzystać z ded…" at bounding box center [246, 98] width 346 height 153
click at [157, 144] on span "button" at bounding box center [160, 143] width 10 height 10
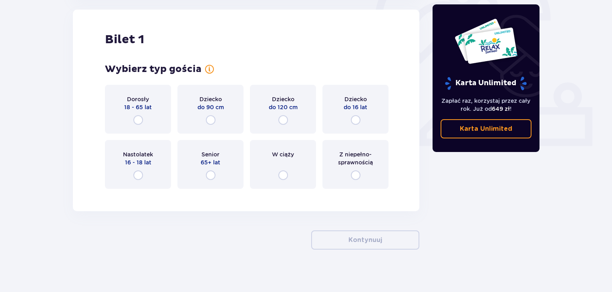
click at [147, 116] on div "Dorosły 18 - 65 lat" at bounding box center [138, 109] width 66 height 49
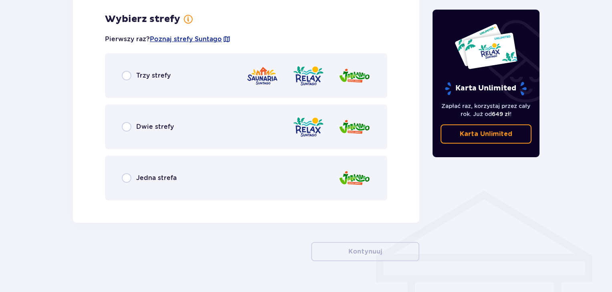
scroll to position [463, 0]
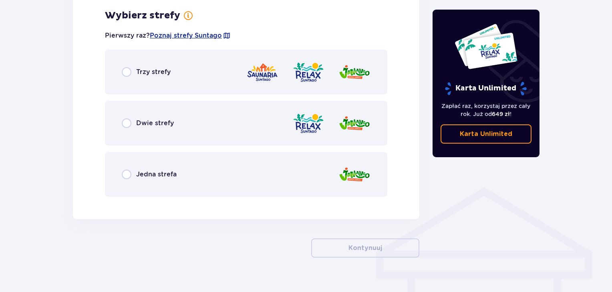
drag, startPoint x: 242, startPoint y: 198, endPoint x: 242, endPoint y: 188, distance: 10.4
click at [242, 193] on div "Bilet 1 Wybierz typ gościa Dorosły 18 - 65 lat Dziecko do 90 cm Dziecko do 120 …" at bounding box center [246, 16] width 346 height 405
click at [242, 180] on div "Jedna strefa" at bounding box center [246, 174] width 282 height 45
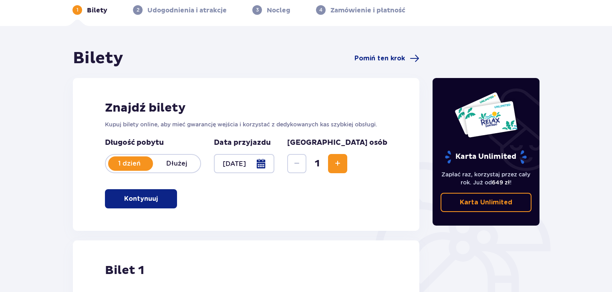
scroll to position [36, 0]
